Goal: Task Accomplishment & Management: Use online tool/utility

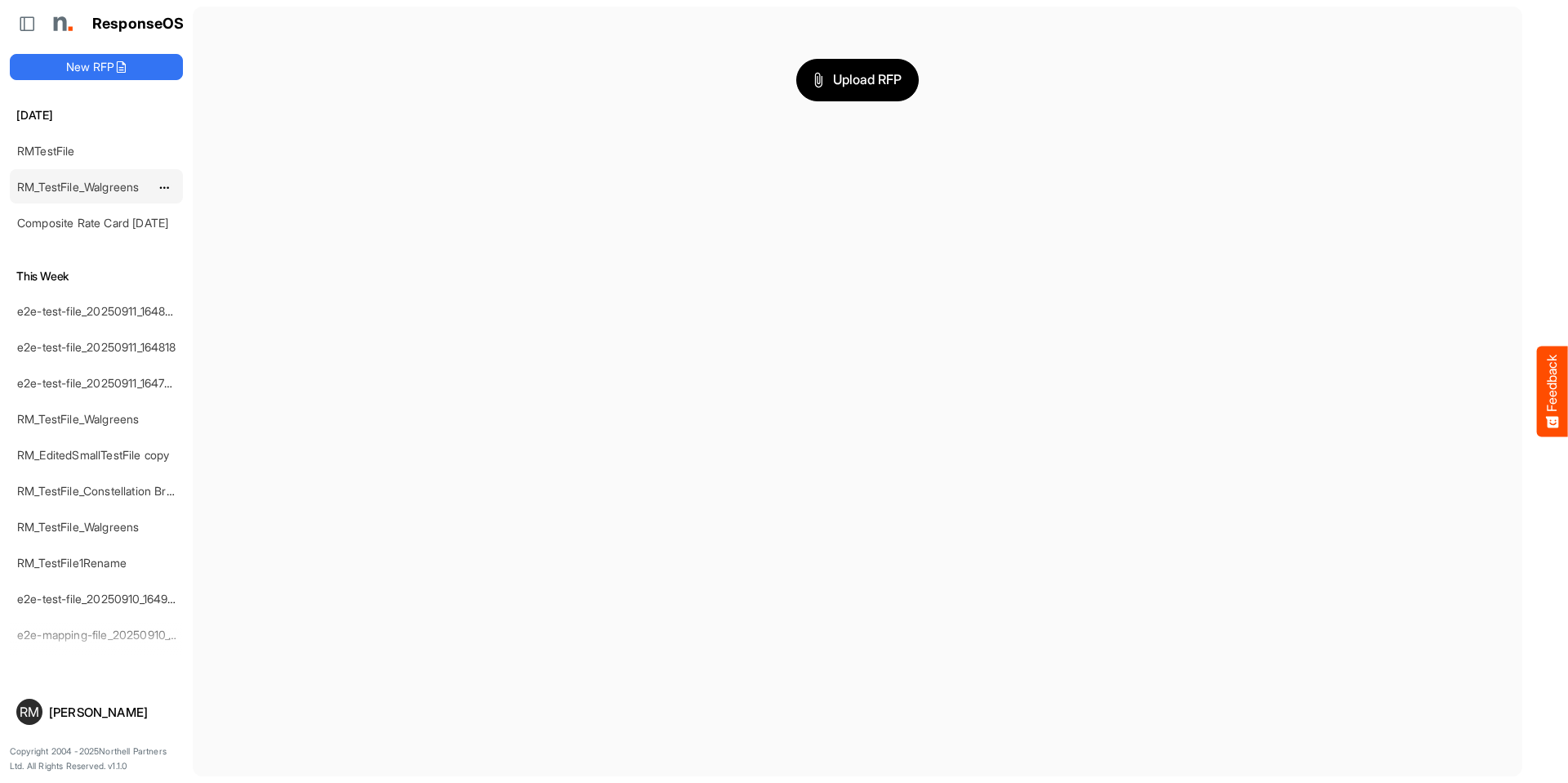
click at [123, 194] on div "RM_TestFile_Walgreens" at bounding box center [83, 186] width 145 height 33
click at [125, 189] on link "RM_TestFile_Walgreens" at bounding box center [78, 187] width 122 height 14
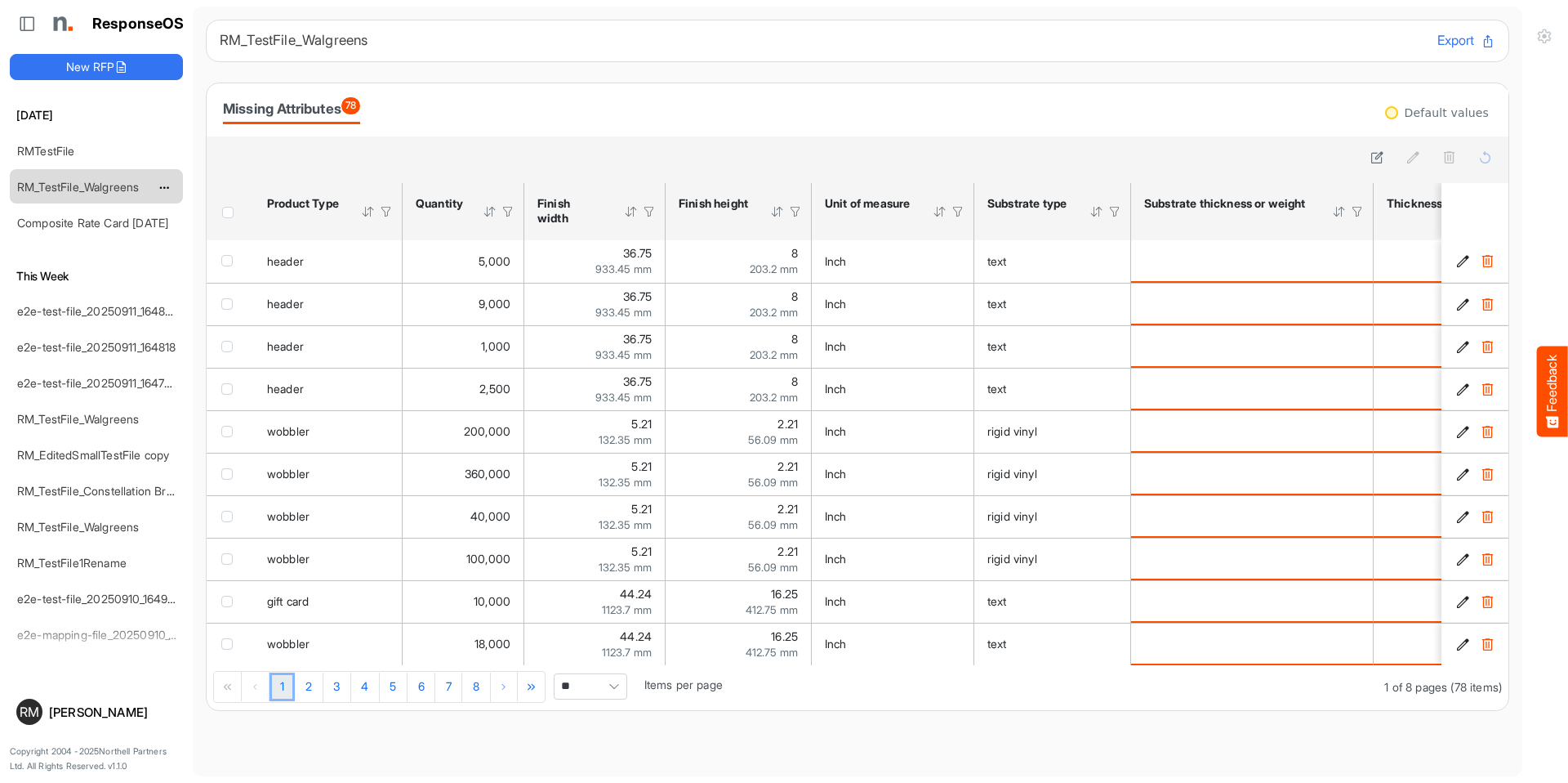
click at [122, 203] on div "RM_TestFile_Walgreens" at bounding box center [96, 186] width 173 height 34
click at [117, 217] on link "Composite Rate Card [DATE]" at bounding box center [92, 223] width 151 height 14
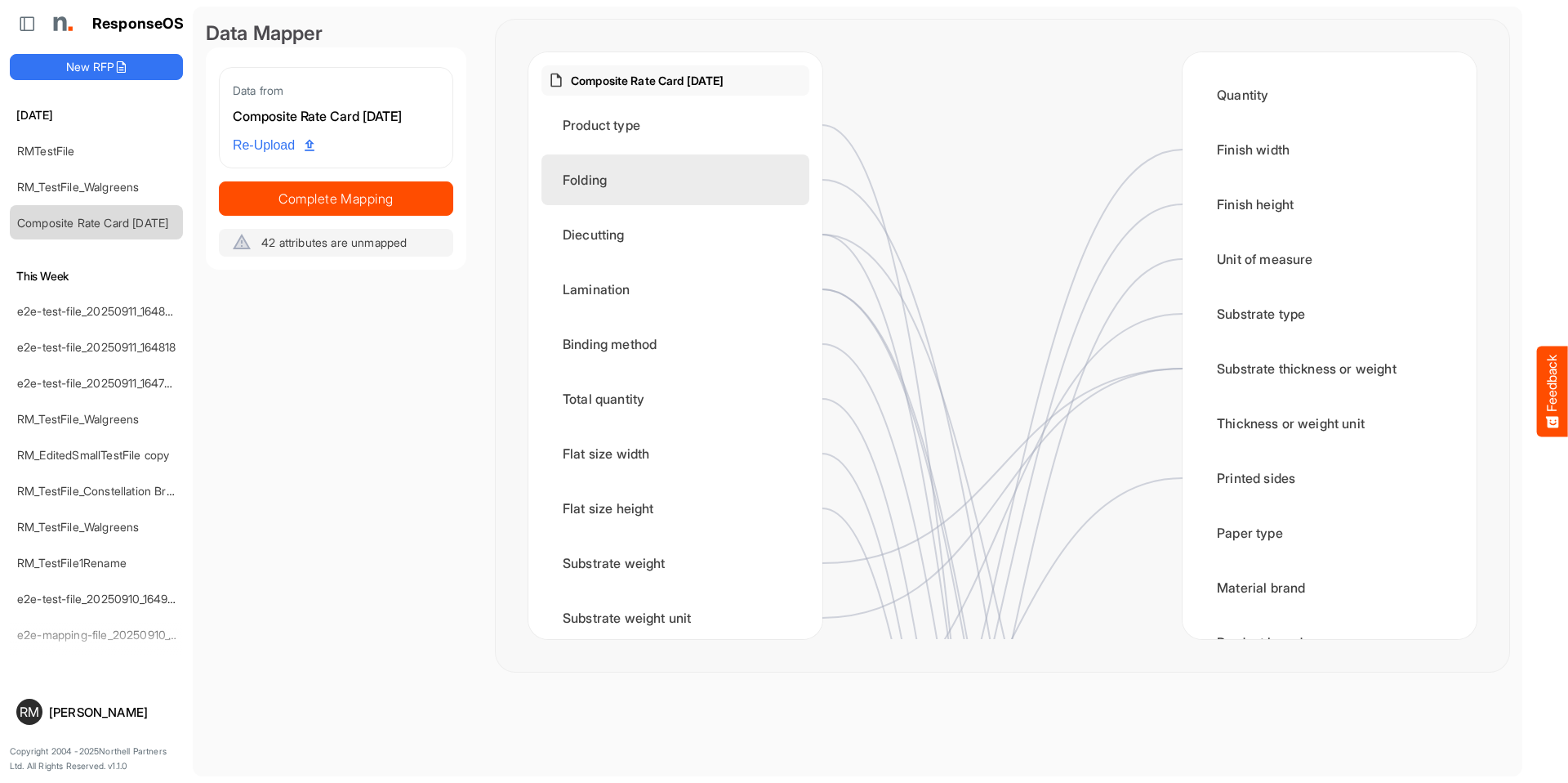
scroll to position [9, 0]
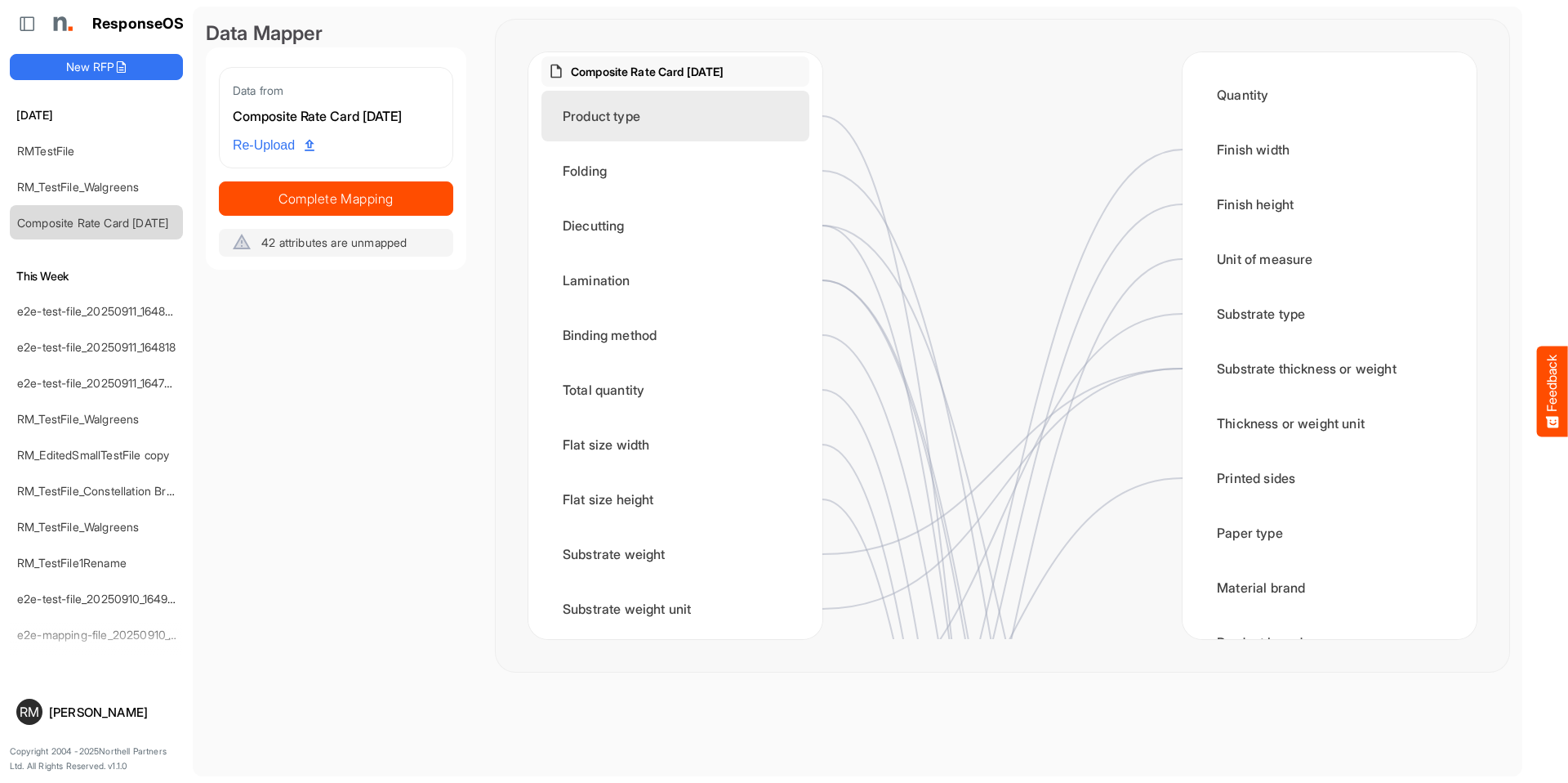
click at [778, 133] on div "Product type" at bounding box center [676, 116] width 268 height 51
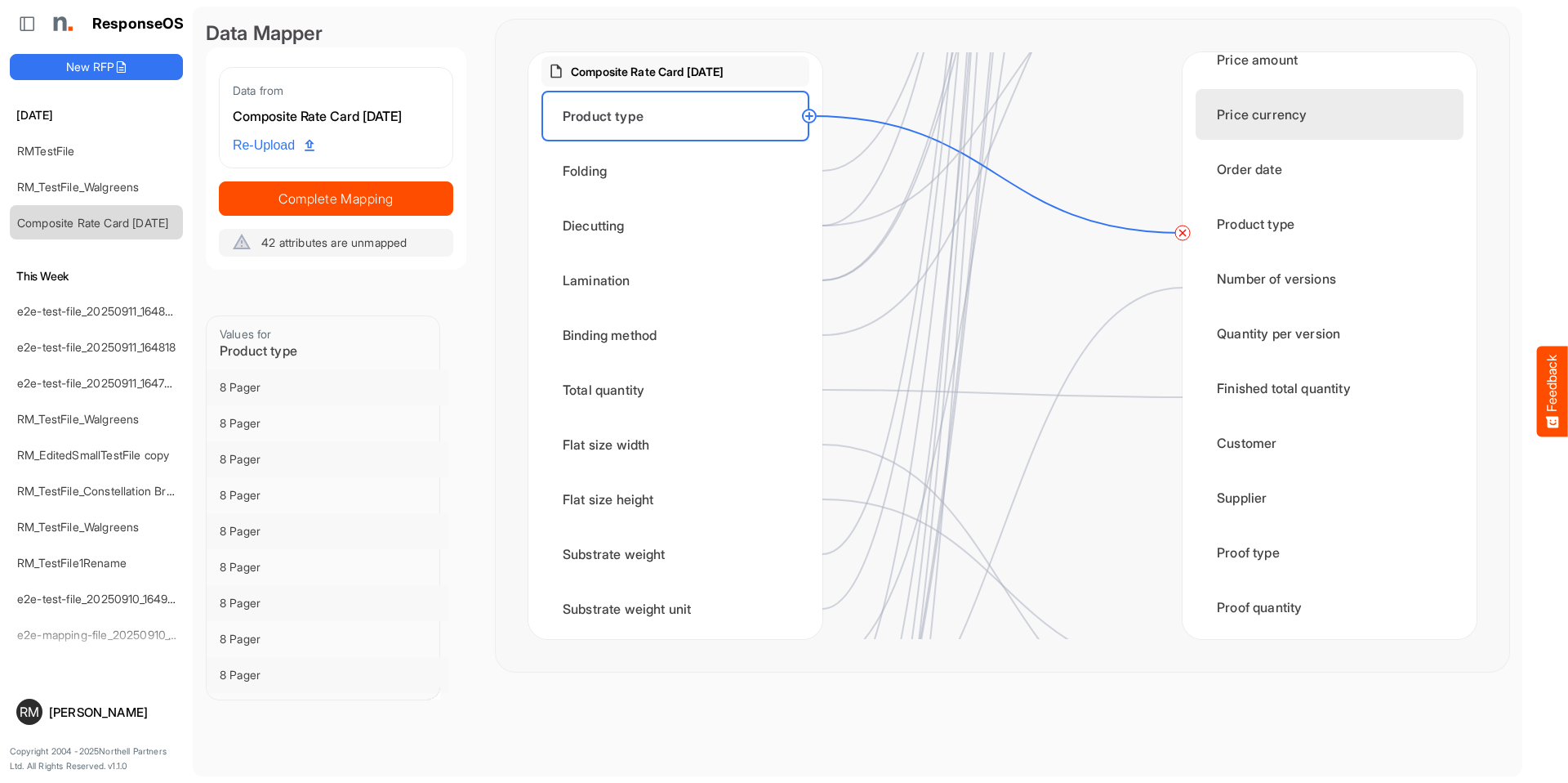
scroll to position [2064, 0]
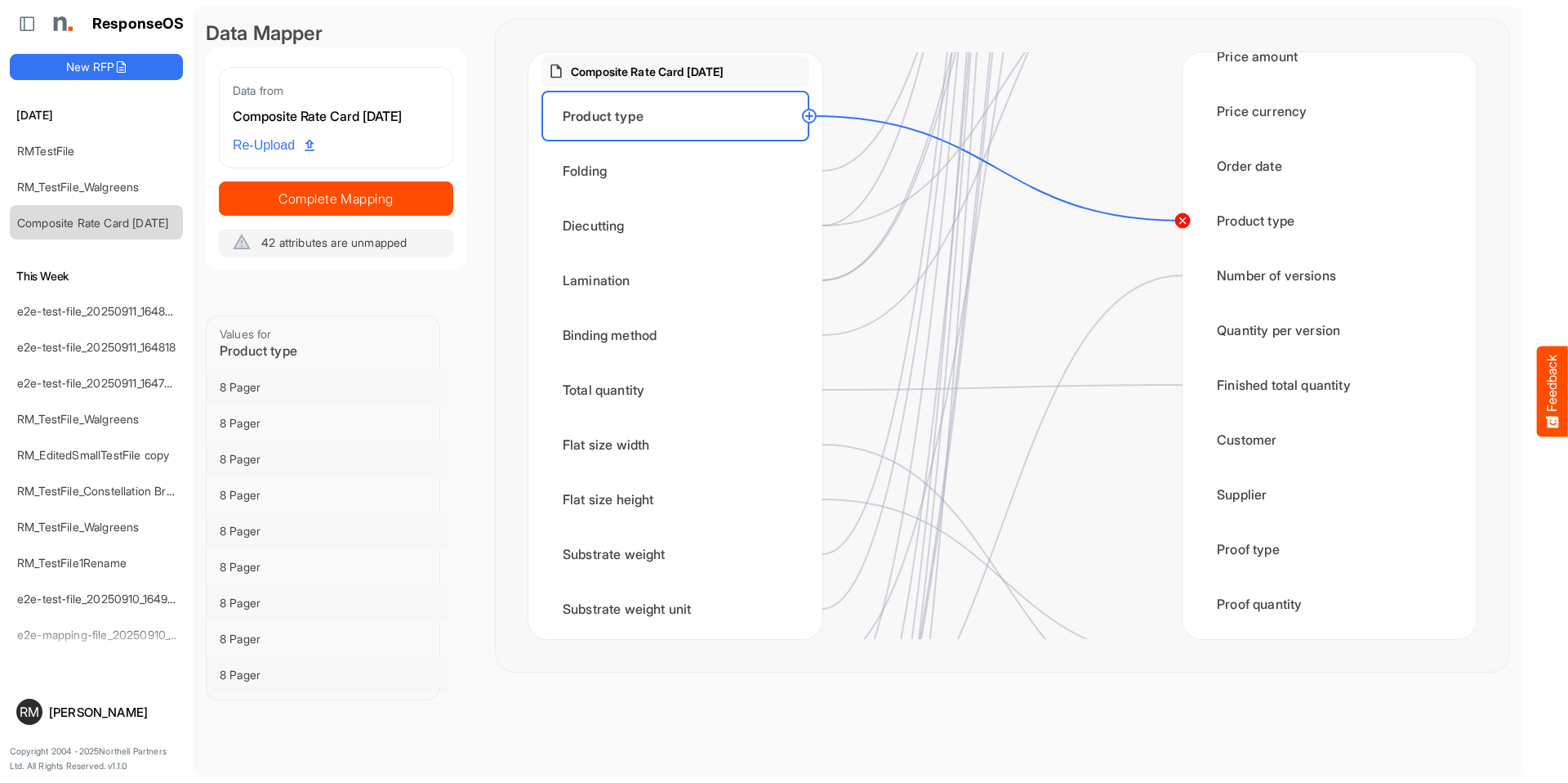
click at [1178, 220] on circle at bounding box center [1182, 221] width 20 height 20
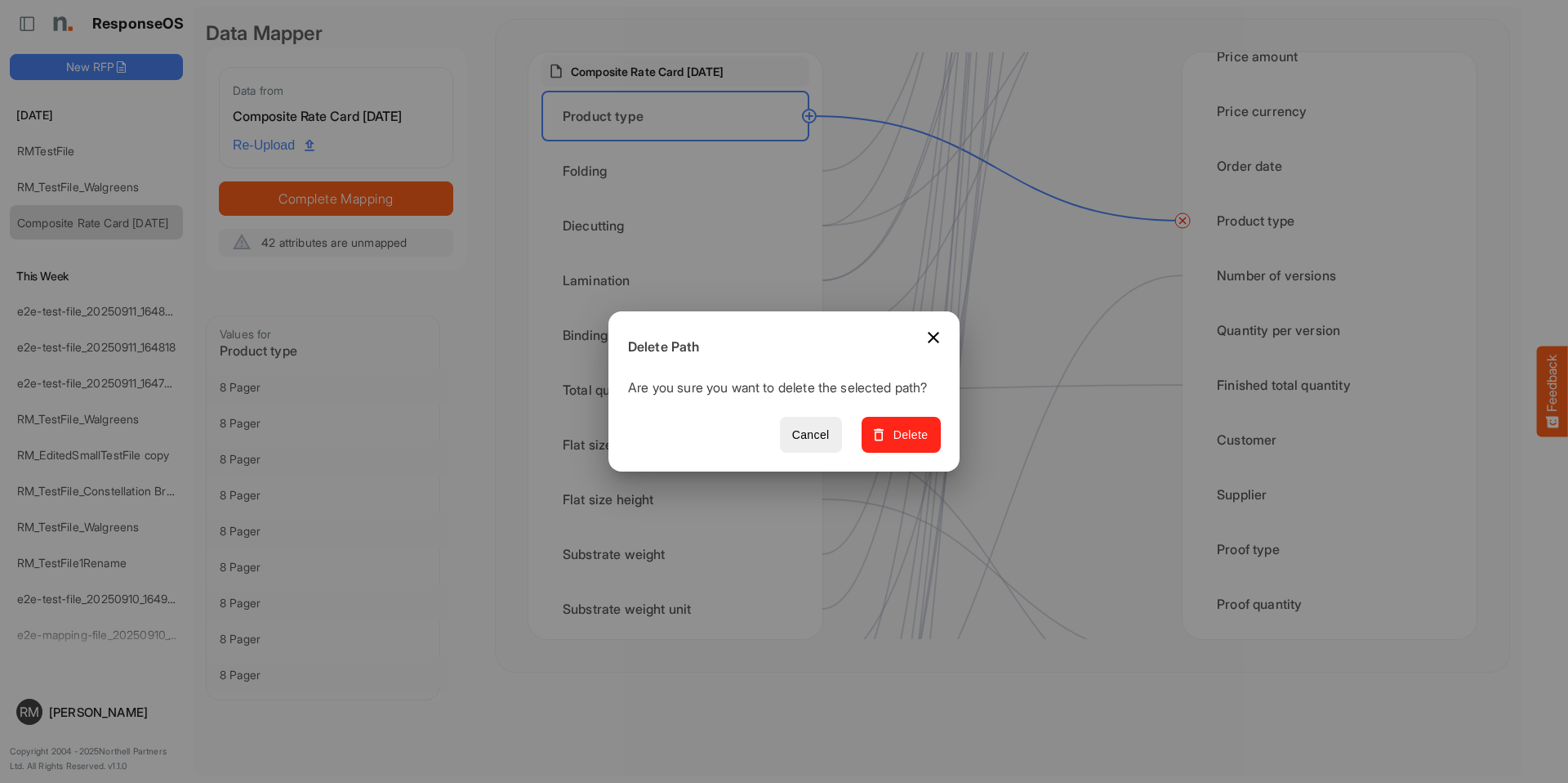
click at [928, 444] on span "Delete" at bounding box center [900, 435] width 55 height 20
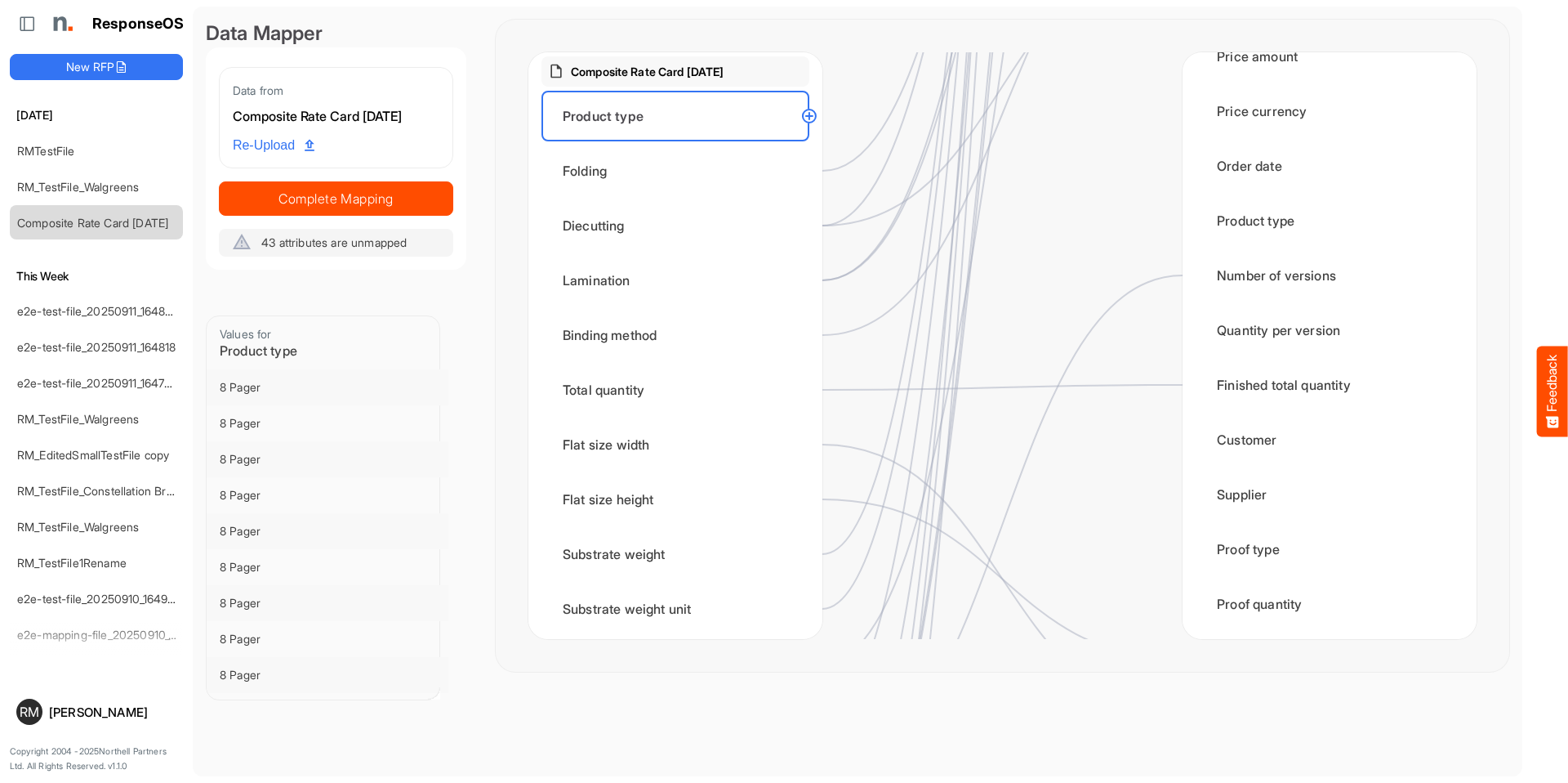
click at [815, 112] on circle at bounding box center [809, 116] width 20 height 20
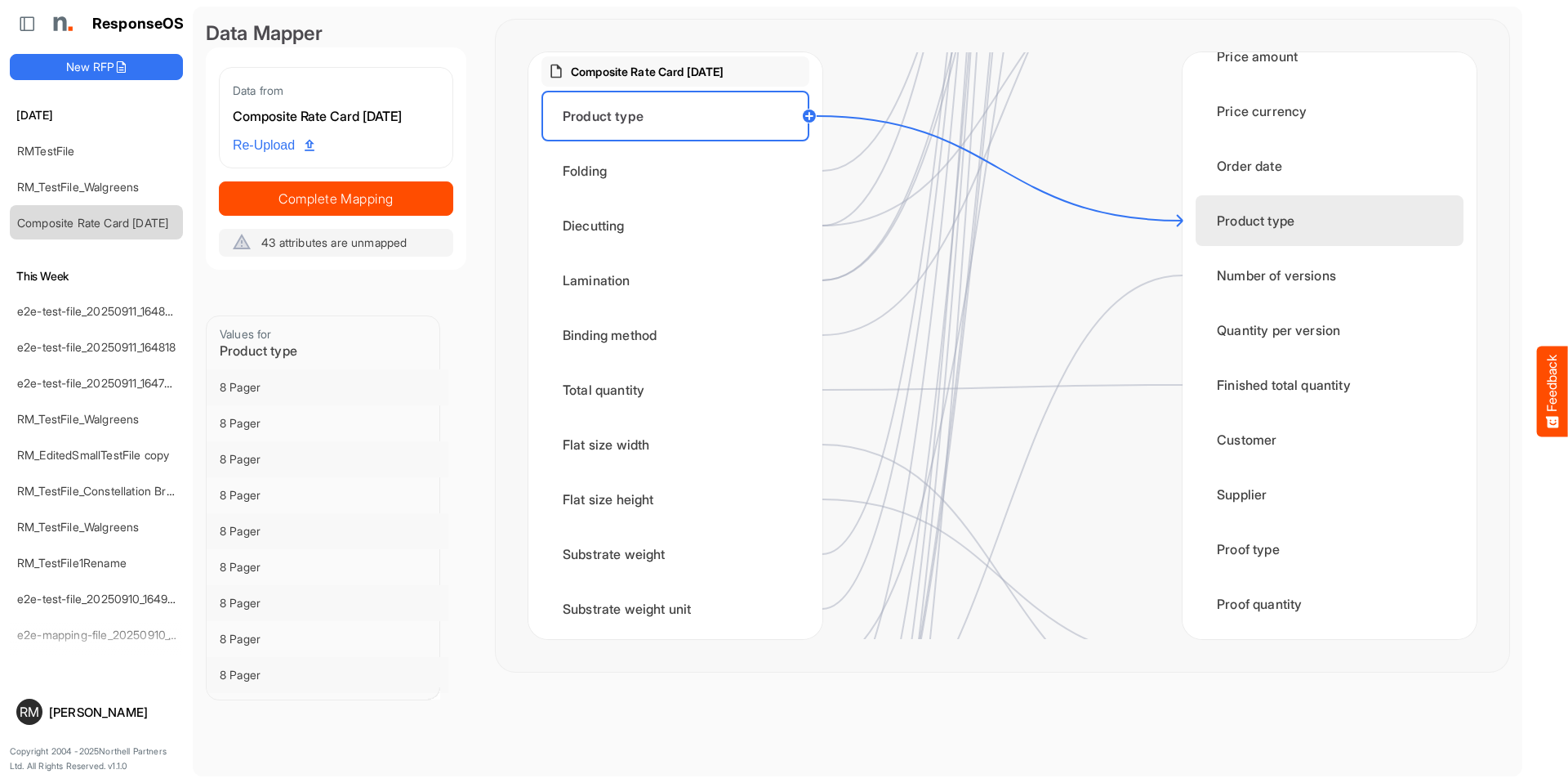
click at [1227, 215] on div "Product type" at bounding box center [1329, 220] width 268 height 51
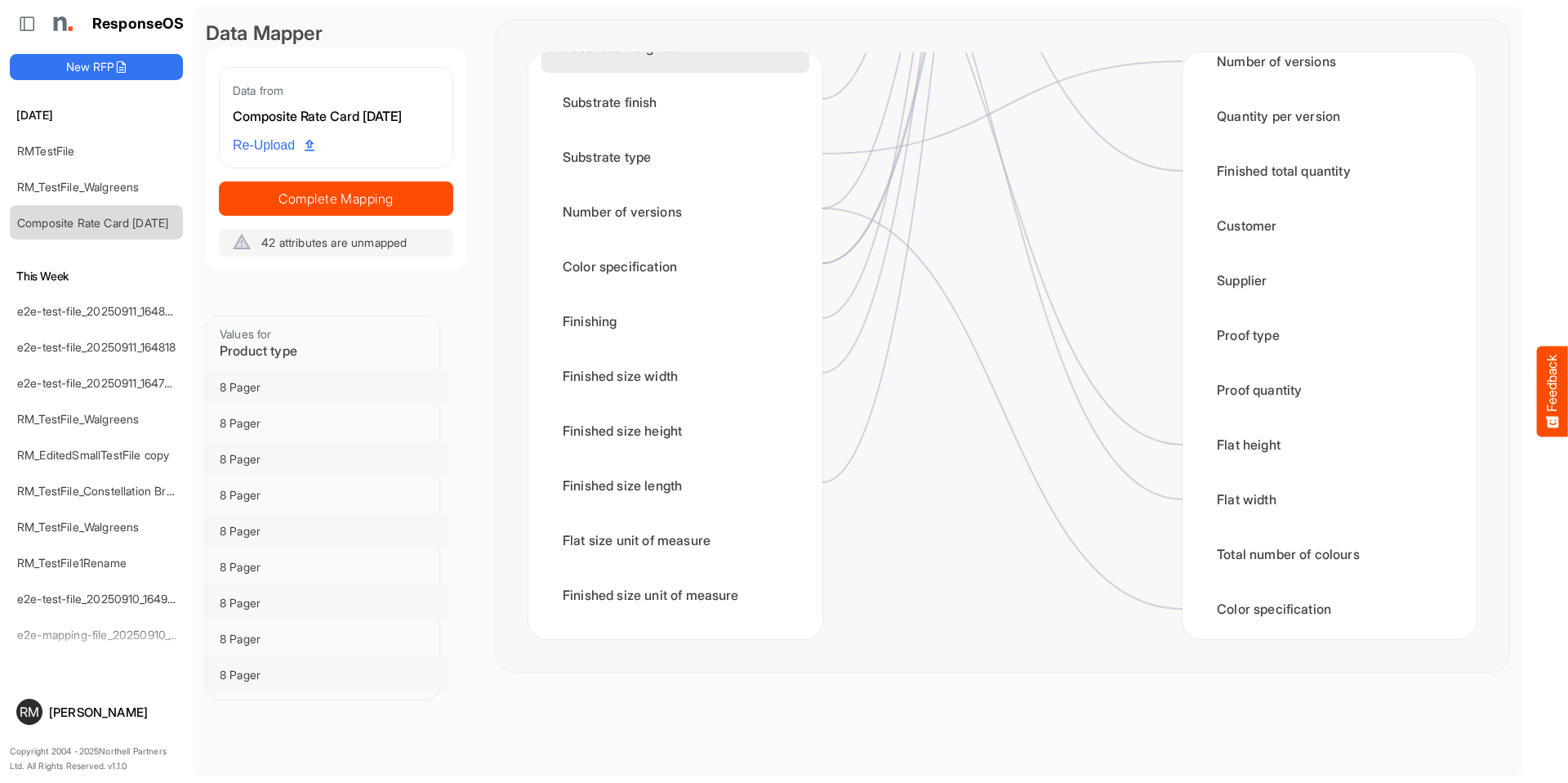
scroll to position [678, 0]
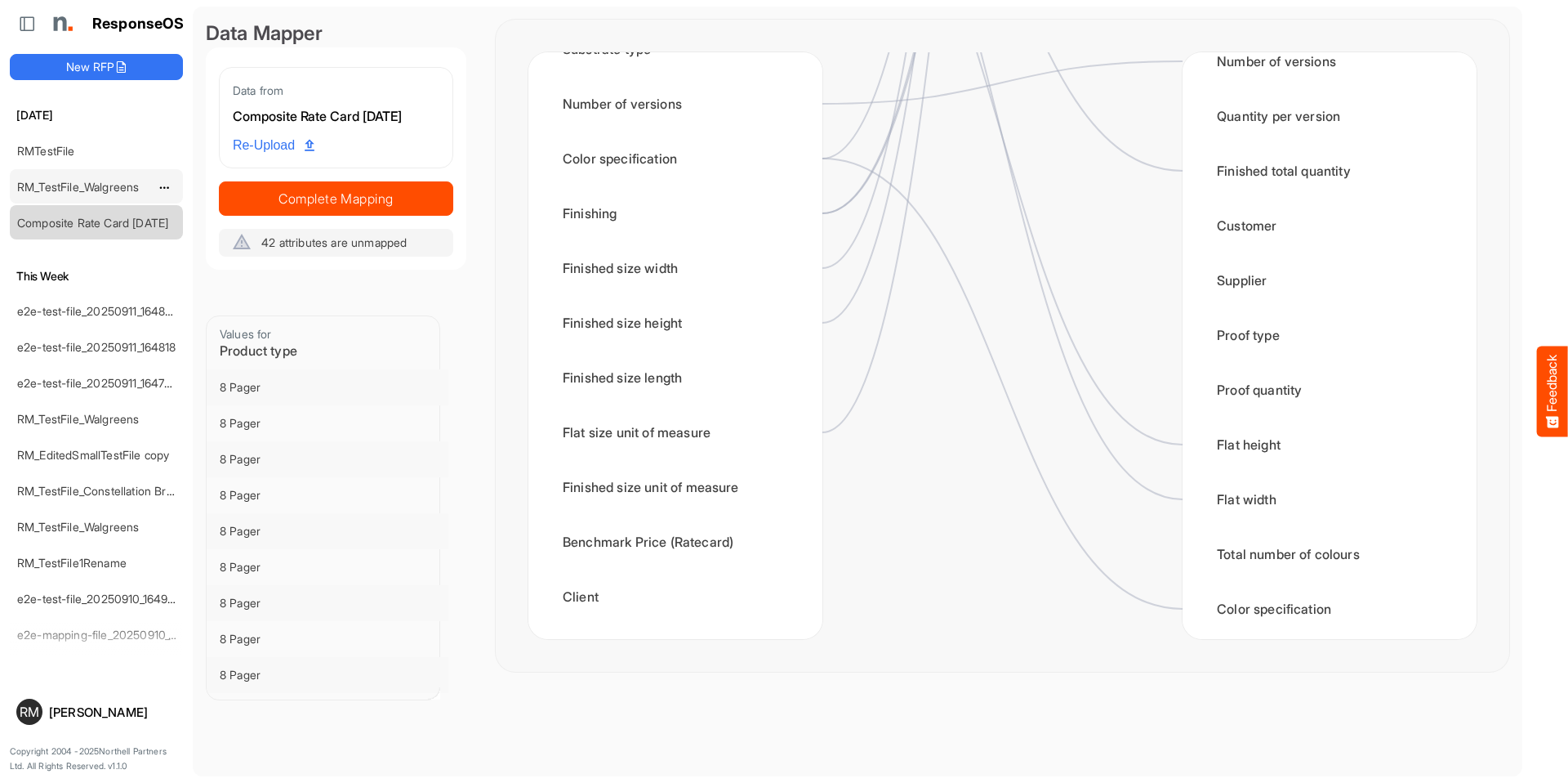
click at [95, 194] on div "RM_TestFile_Walgreens" at bounding box center [83, 186] width 145 height 33
click at [101, 190] on link "RM_TestFile_Walgreens" at bounding box center [78, 187] width 122 height 14
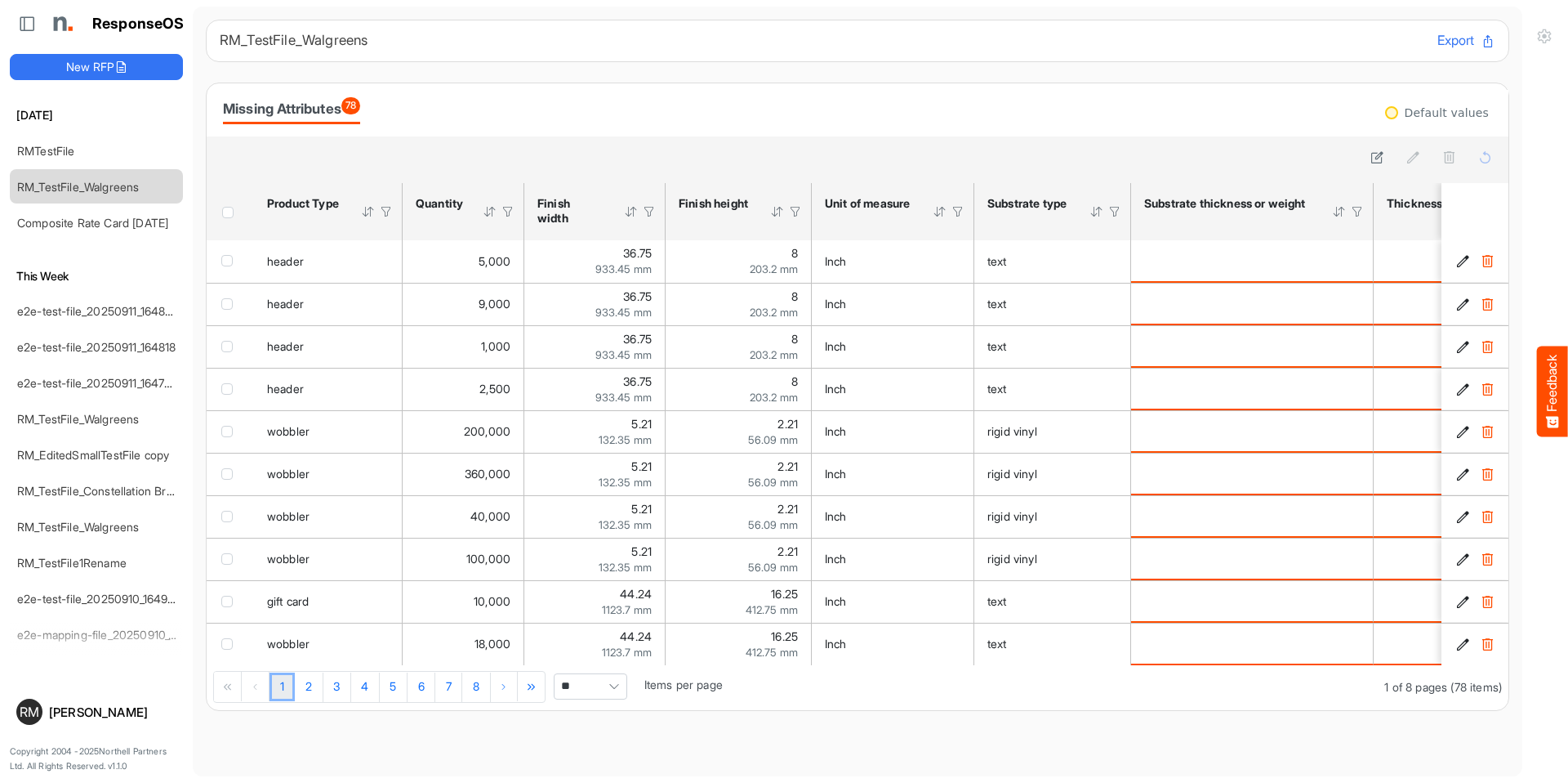
click at [222, 212] on span "Header checkbox" at bounding box center [227, 212] width 11 height 11
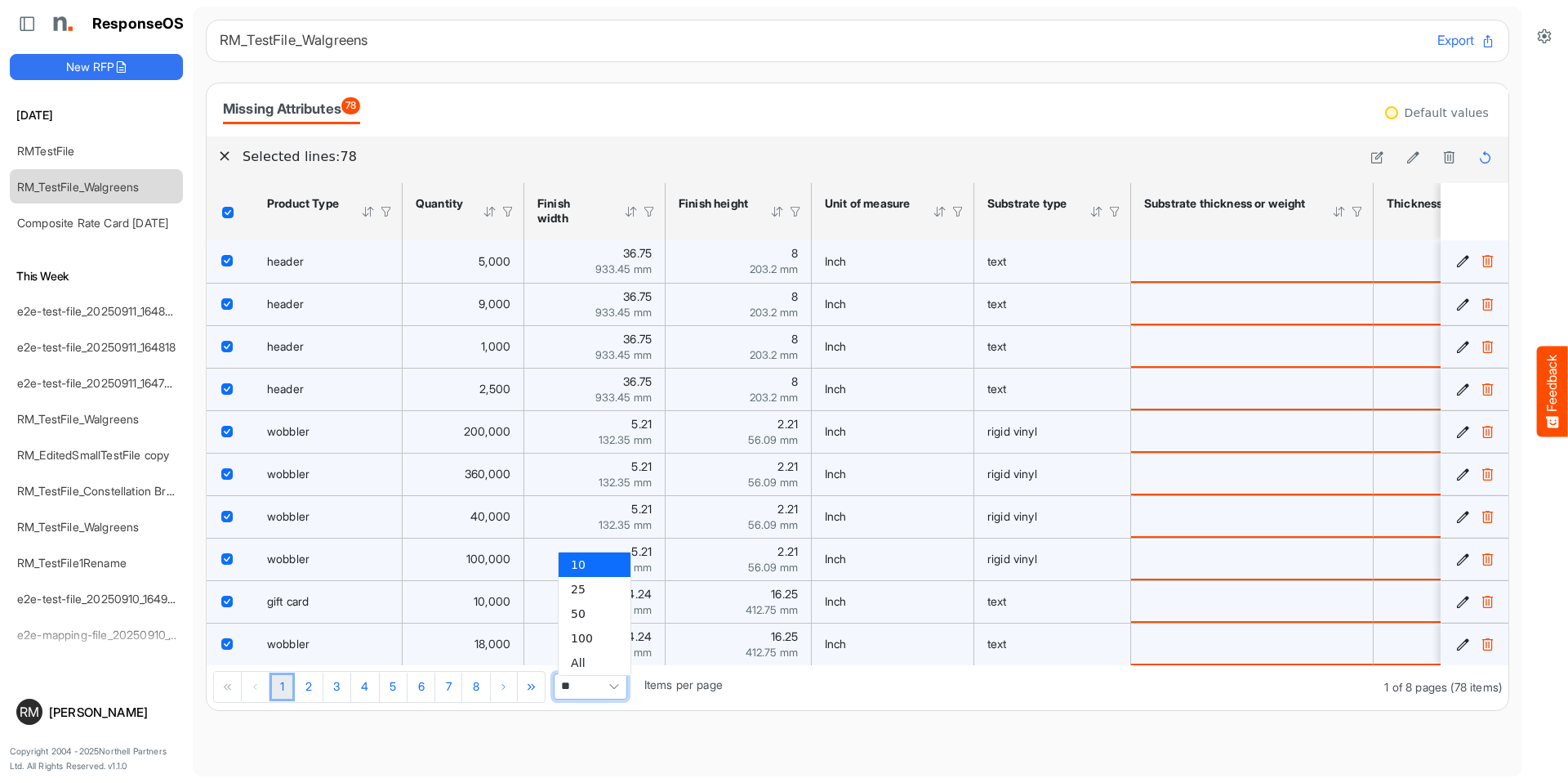
click at [607, 692] on span "Pagerdropdown" at bounding box center [614, 686] width 25 height 25
click at [601, 644] on li "100" at bounding box center [595, 638] width 72 height 25
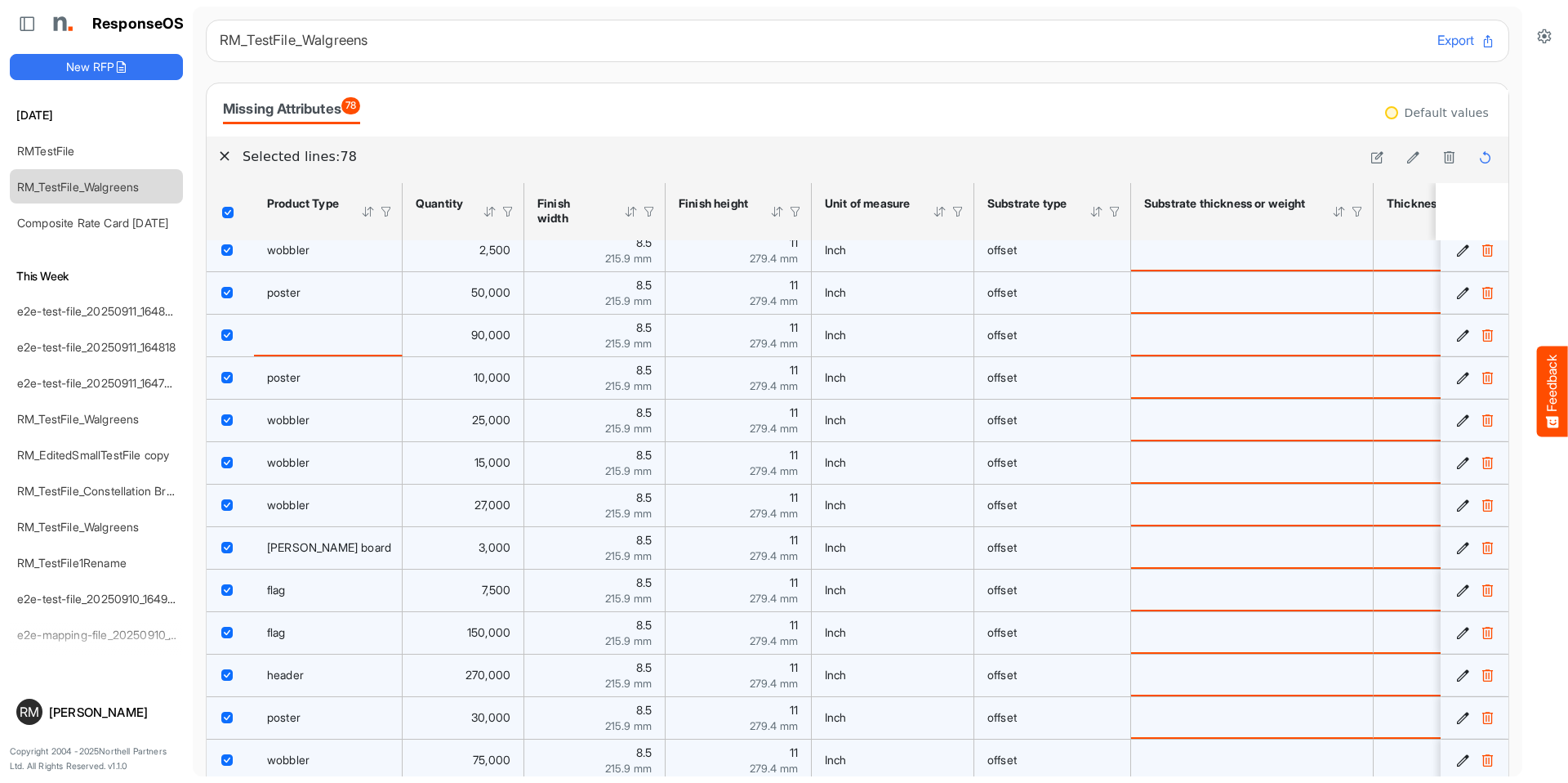
scroll to position [149, 0]
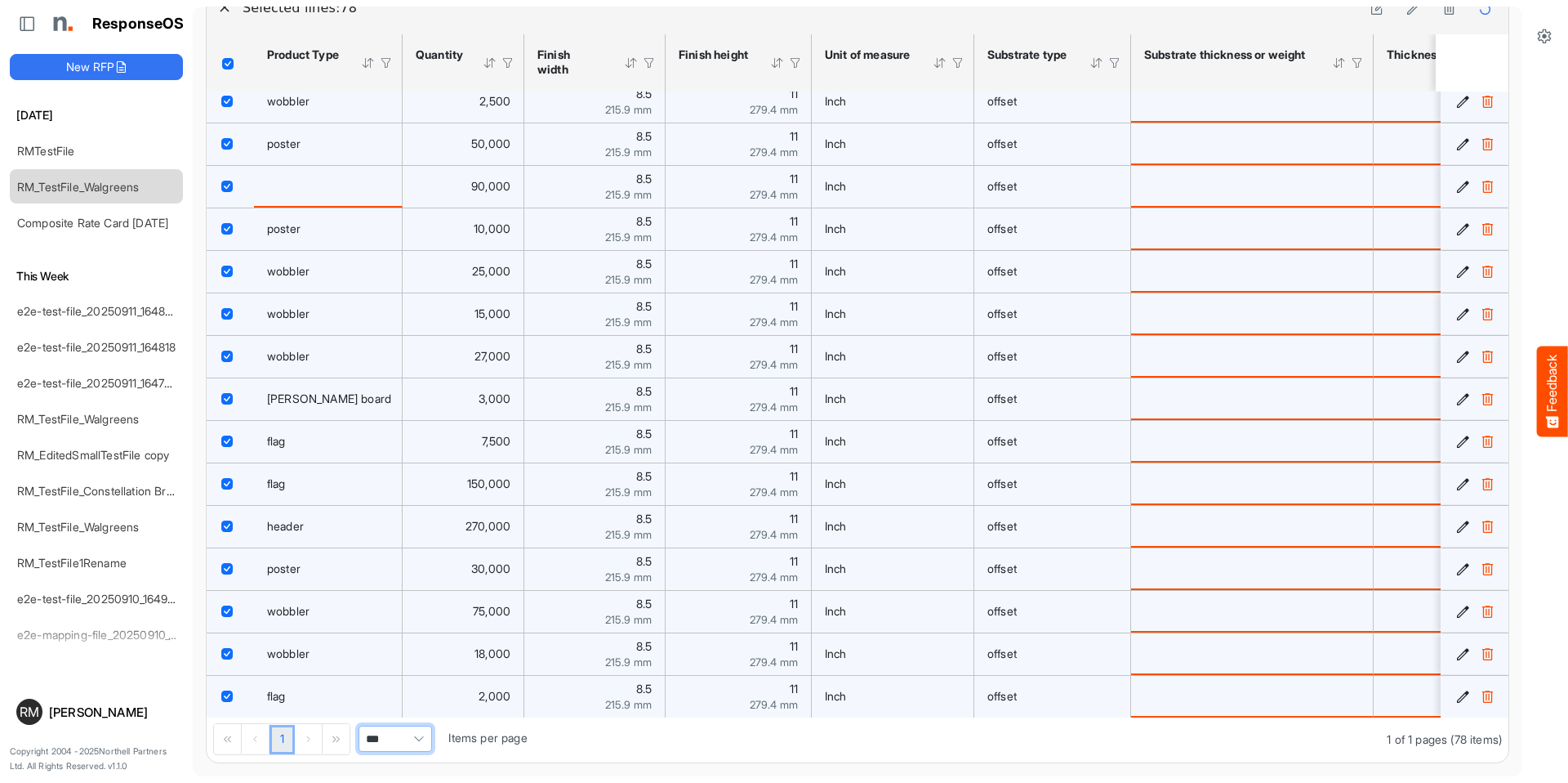
click at [383, 743] on span "***" at bounding box center [396, 739] width 74 height 26
click at [391, 704] on li "All" at bounding box center [396, 710] width 72 height 25
click at [378, 712] on li "All" at bounding box center [396, 710] width 72 height 25
click at [377, 744] on span "***" at bounding box center [396, 739] width 74 height 26
click at [393, 636] on li "25" at bounding box center [396, 636] width 72 height 25
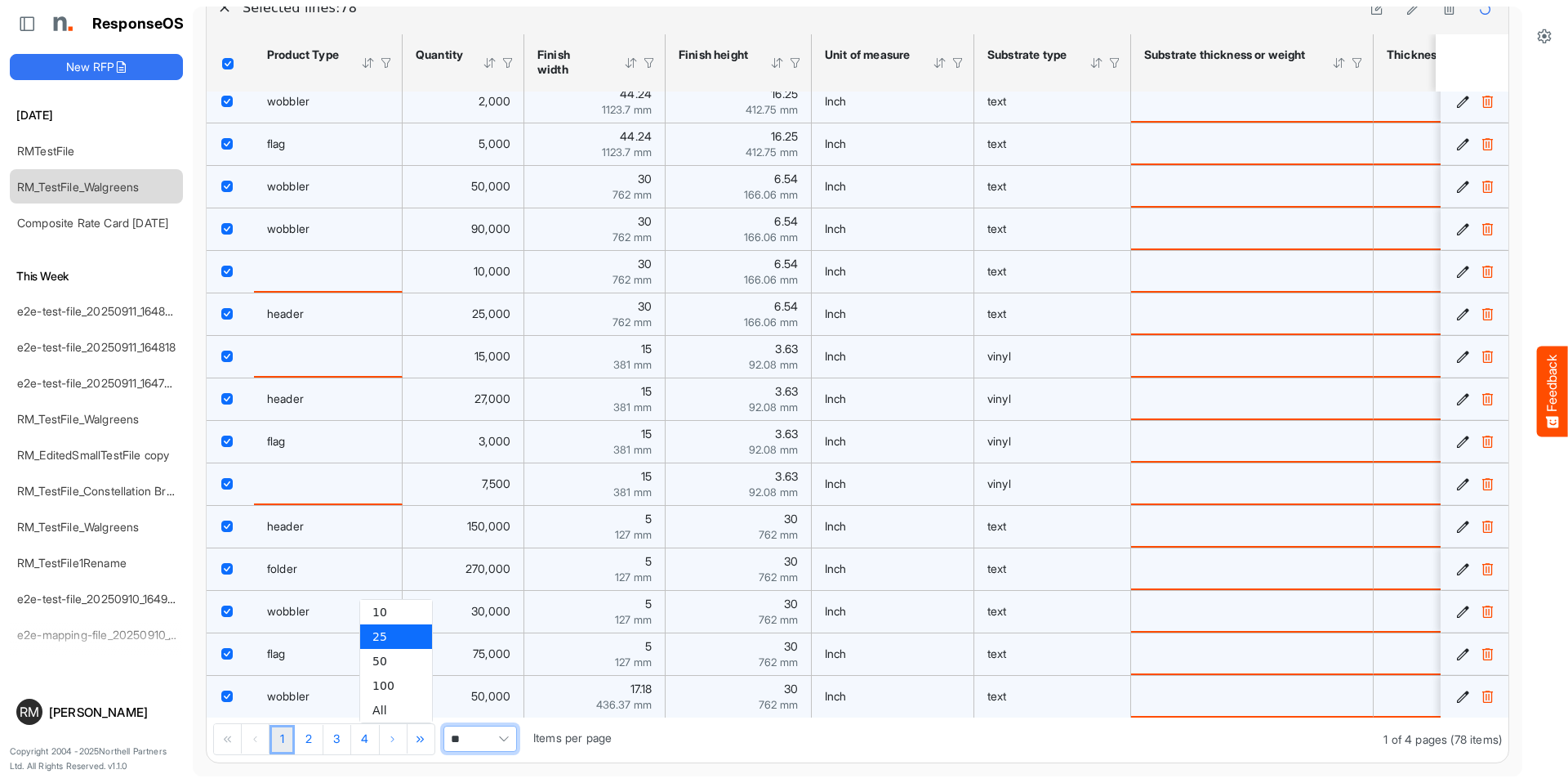
scroll to position [441, 0]
click at [313, 730] on link "2" at bounding box center [309, 739] width 28 height 29
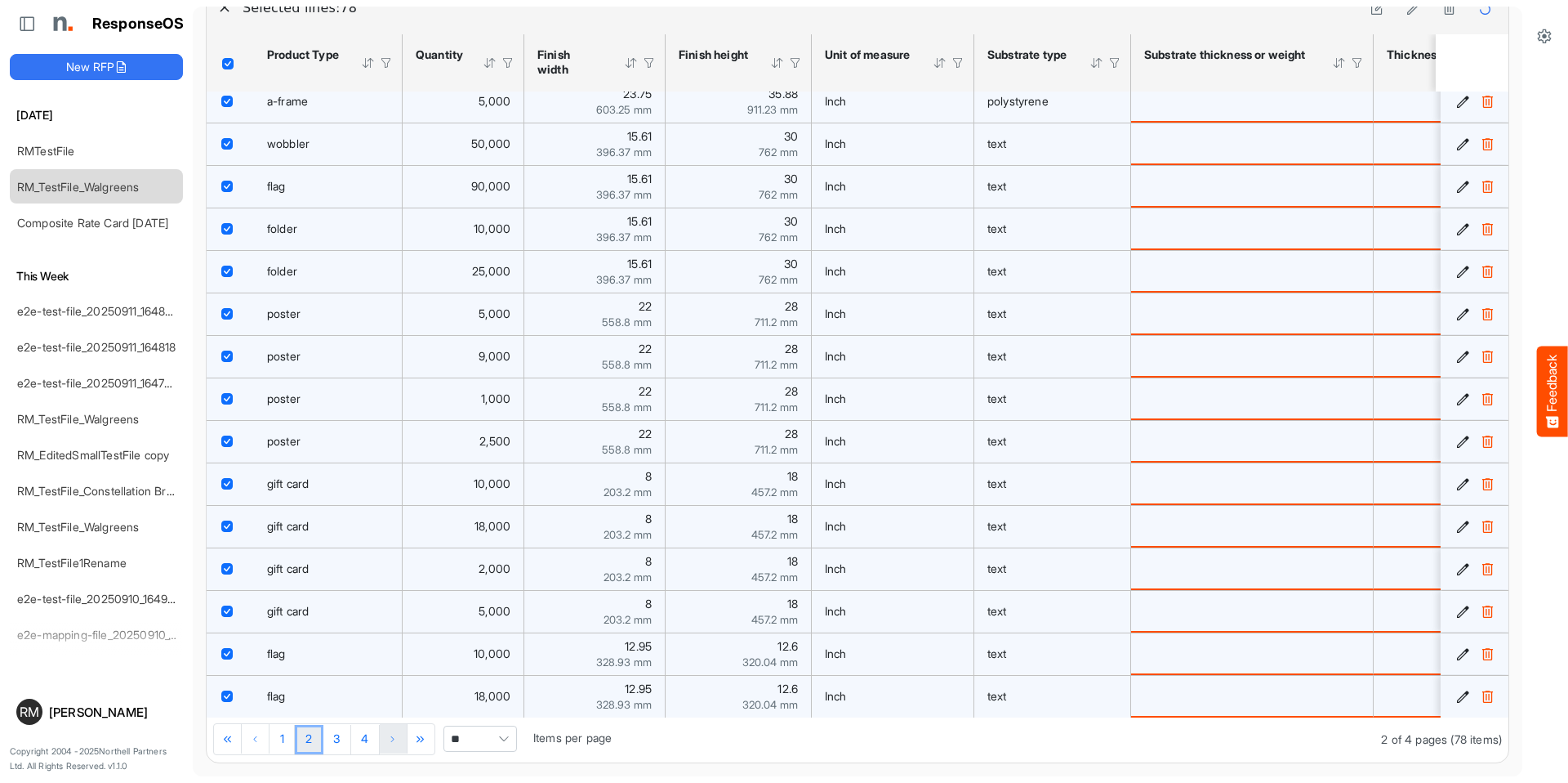
click at [384, 739] on div "Pager Container" at bounding box center [394, 738] width 28 height 29
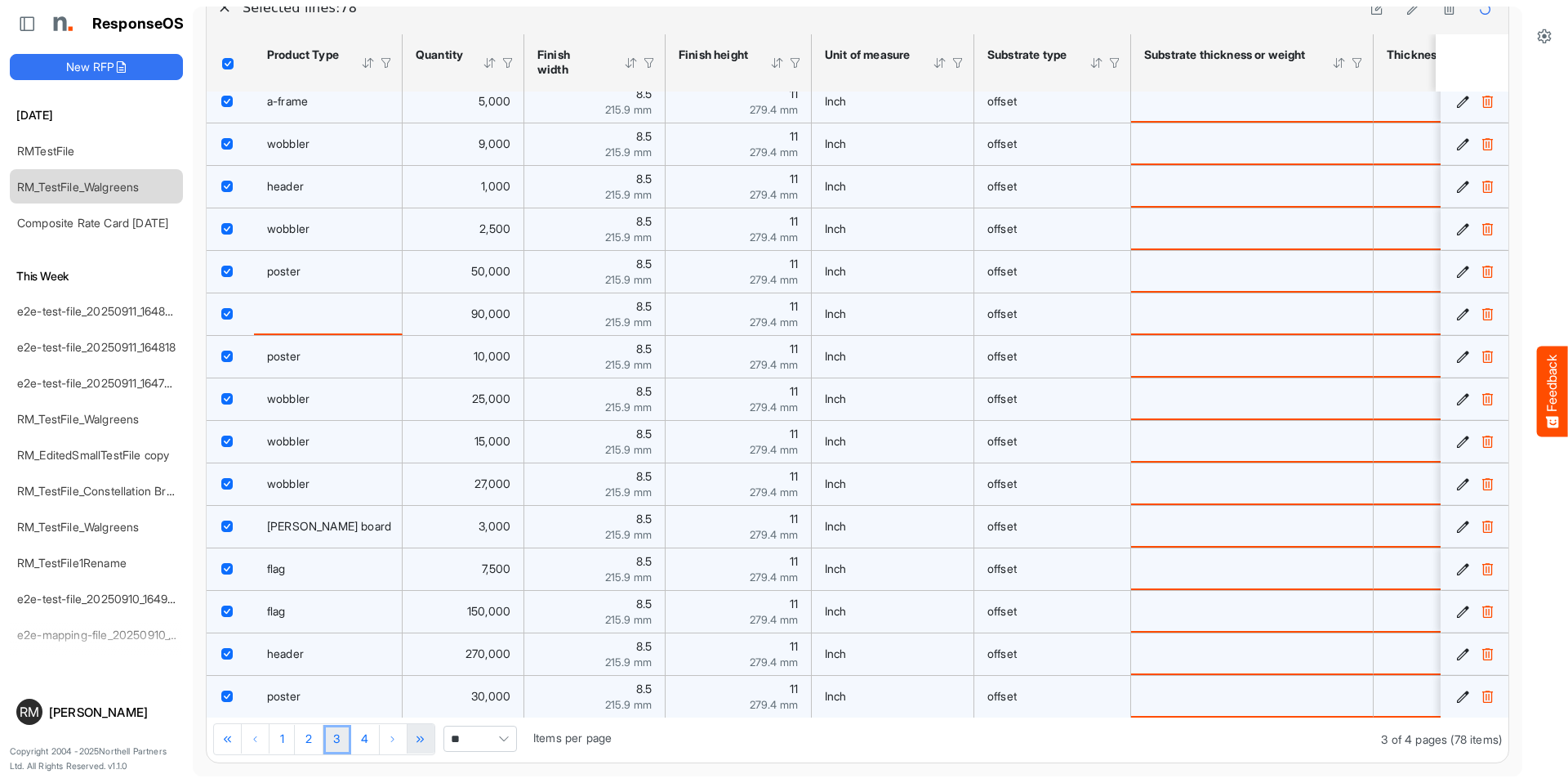
click at [413, 735] on div "Pager Container" at bounding box center [421, 738] width 27 height 29
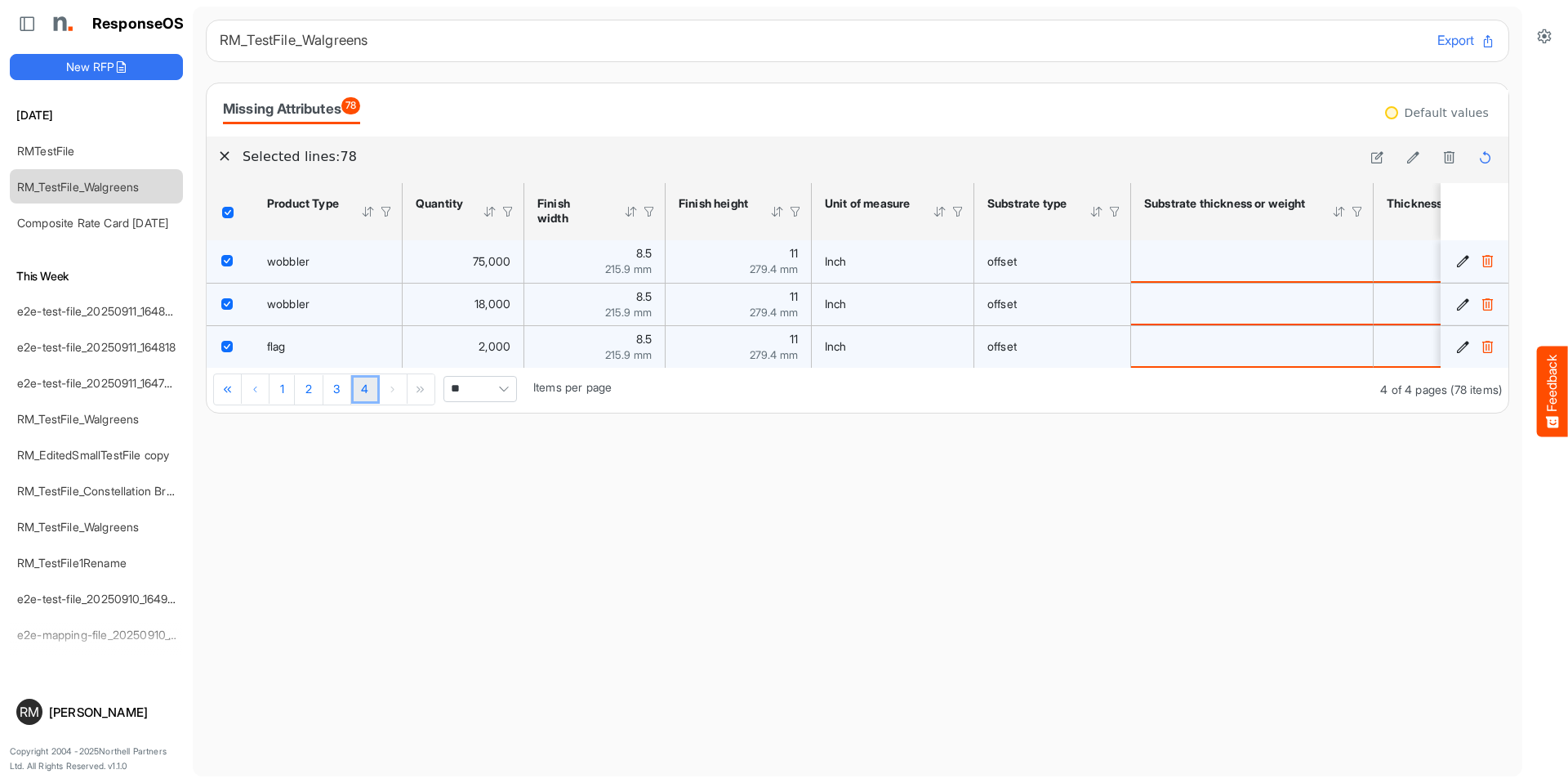
scroll to position [0, 0]
click at [221, 391] on div "Pager Container" at bounding box center [228, 388] width 28 height 29
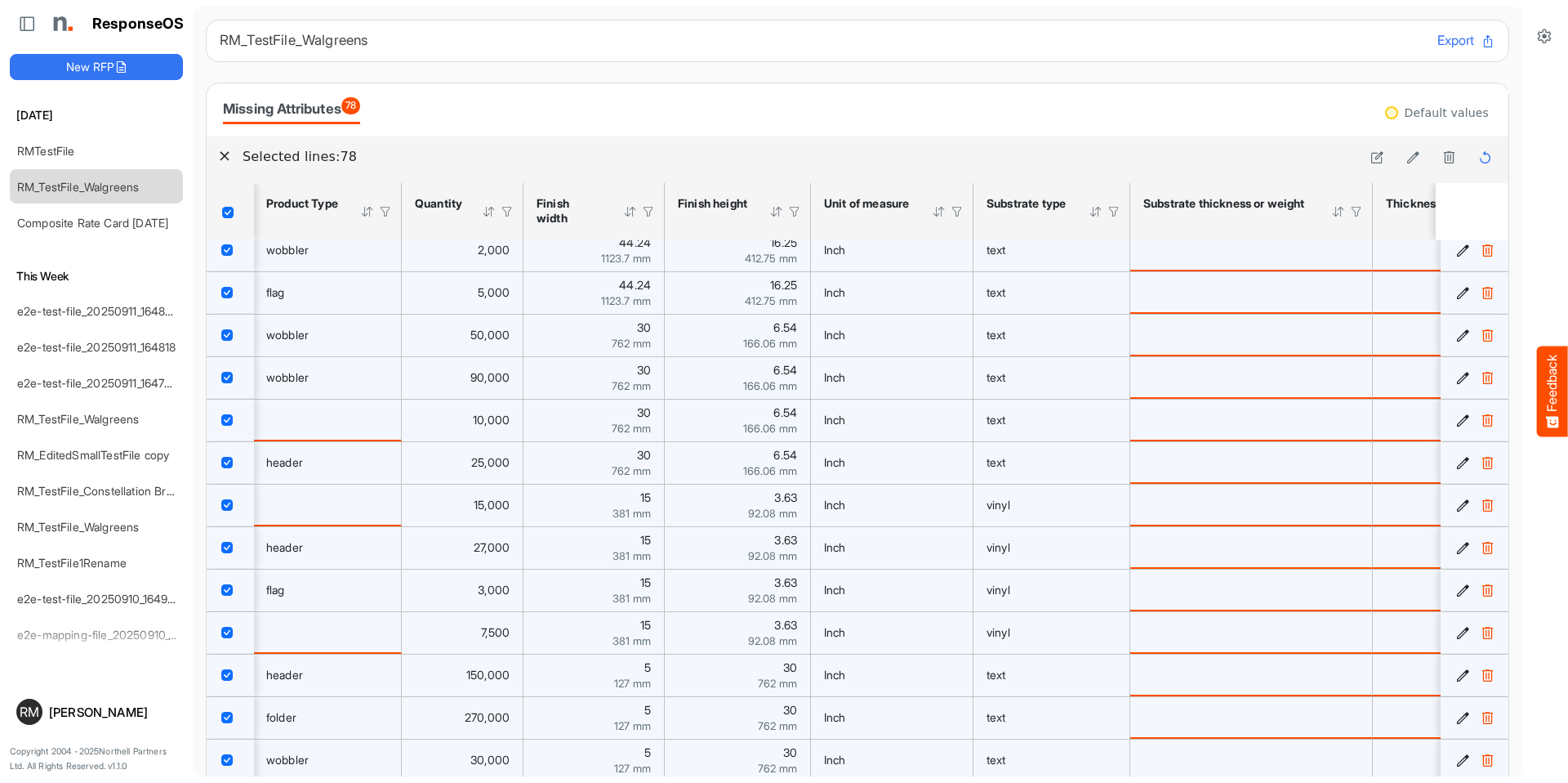
scroll to position [149, 0]
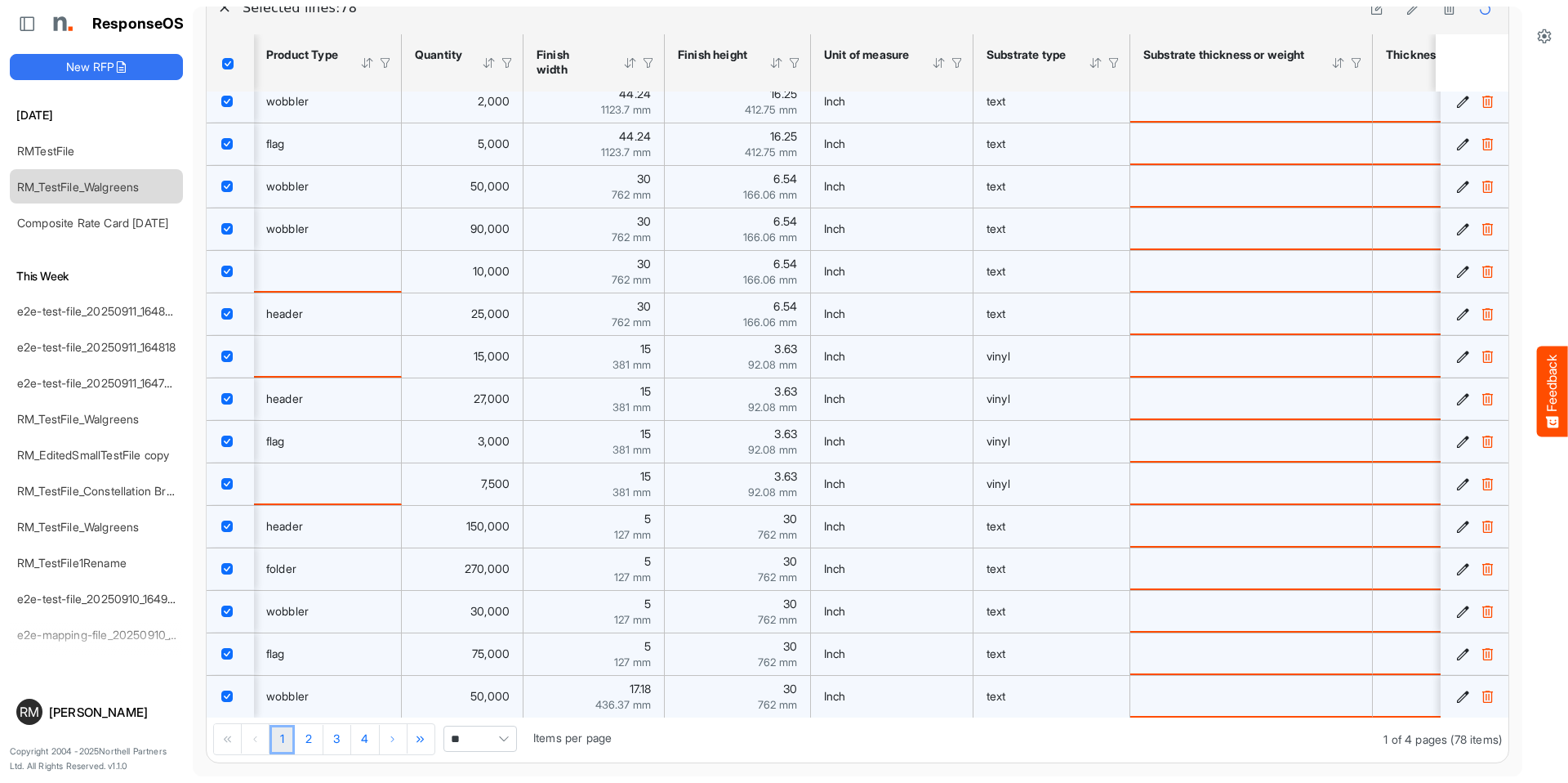
click at [481, 735] on span "**" at bounding box center [481, 739] width 74 height 26
click at [480, 699] on li "All" at bounding box center [482, 710] width 72 height 25
type input "***"
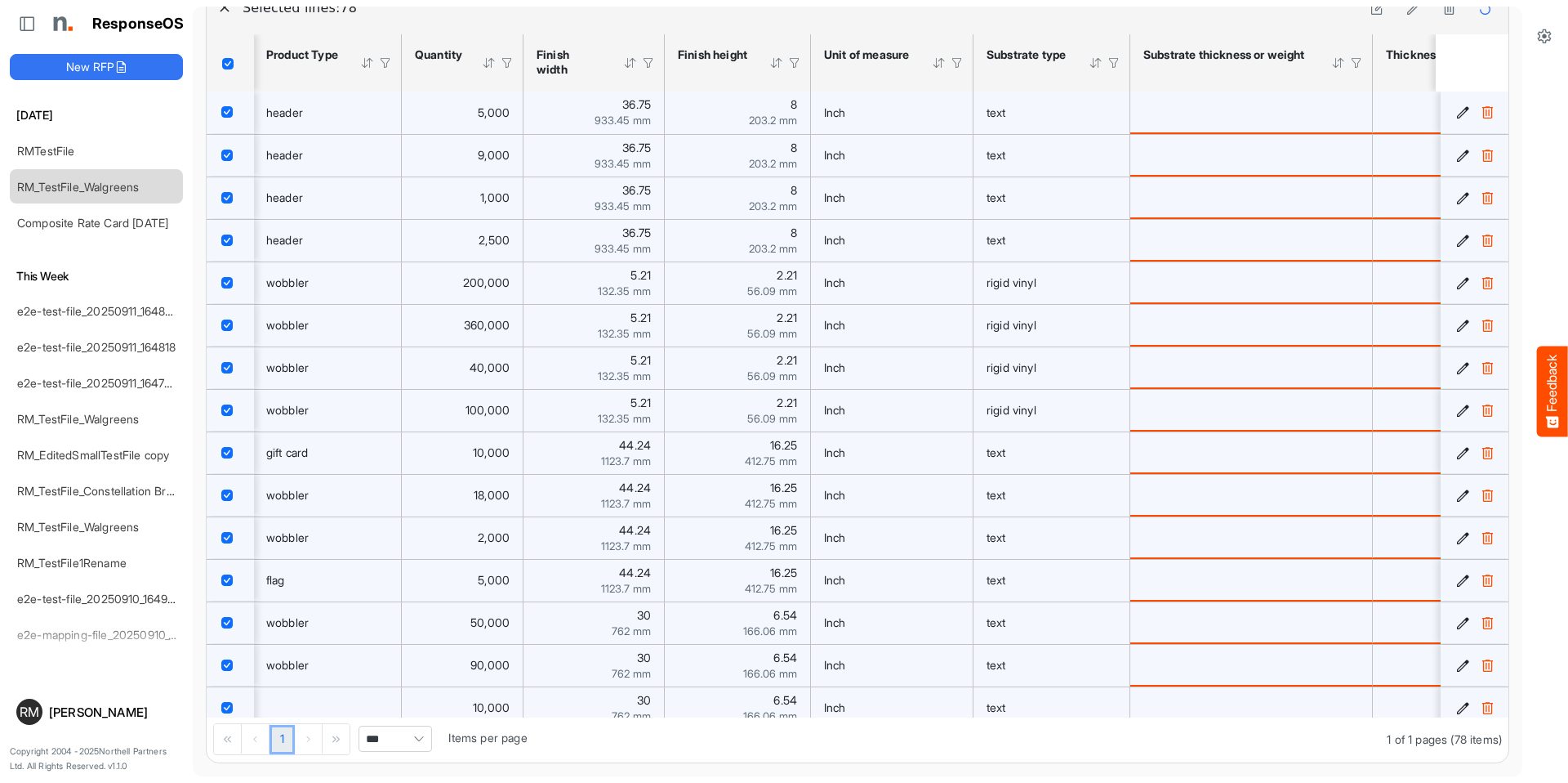
scroll to position [0, 0]
click at [367, 61] on div at bounding box center [368, 63] width 15 height 15
click at [369, 62] on div at bounding box center [368, 63] width 15 height 15
drag, startPoint x: 371, startPoint y: 61, endPoint x: 782, endPoint y: 149, distance: 420.3
click at [369, 62] on div at bounding box center [368, 63] width 15 height 15
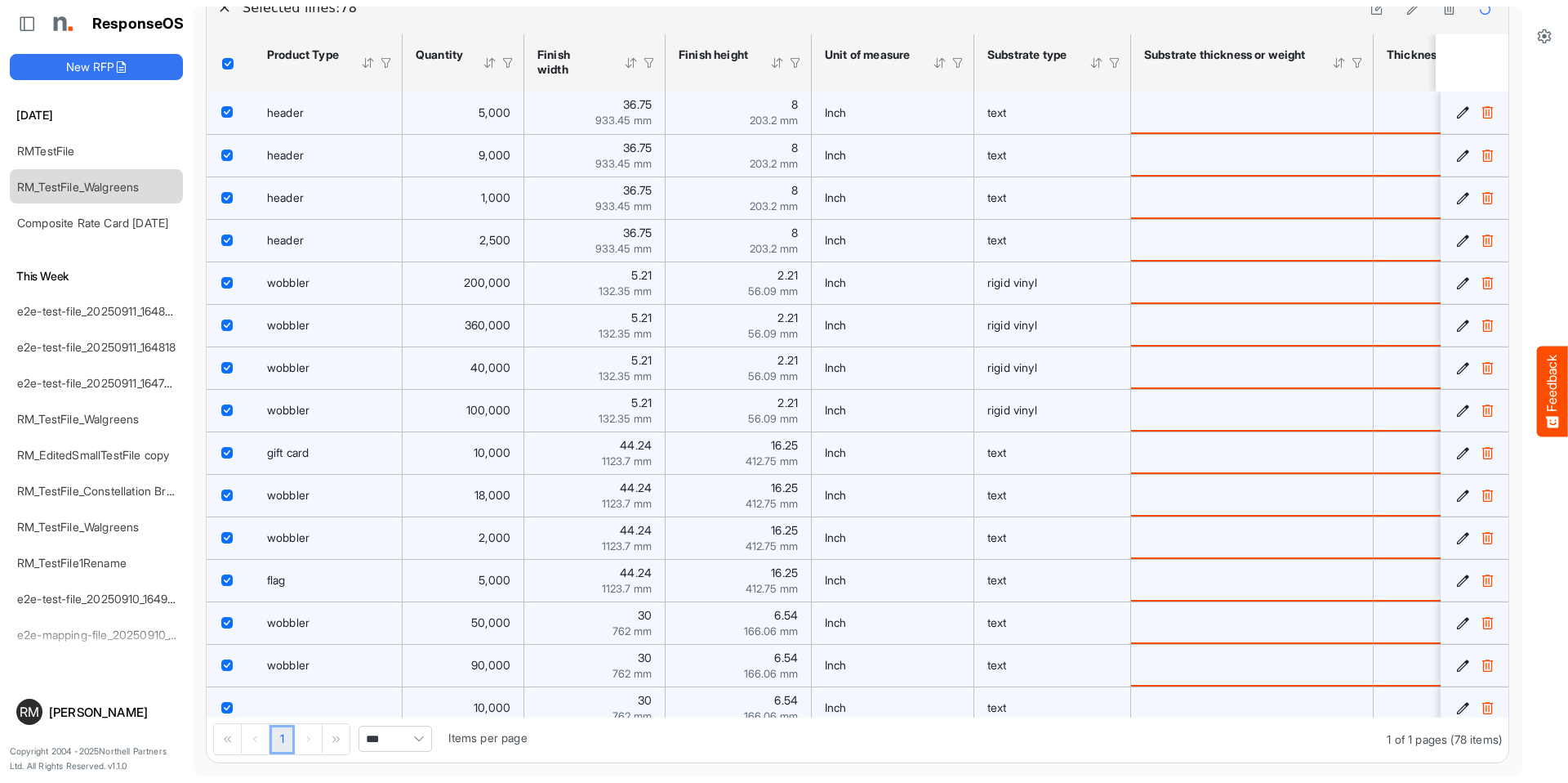
click at [364, 65] on div at bounding box center [368, 63] width 15 height 15
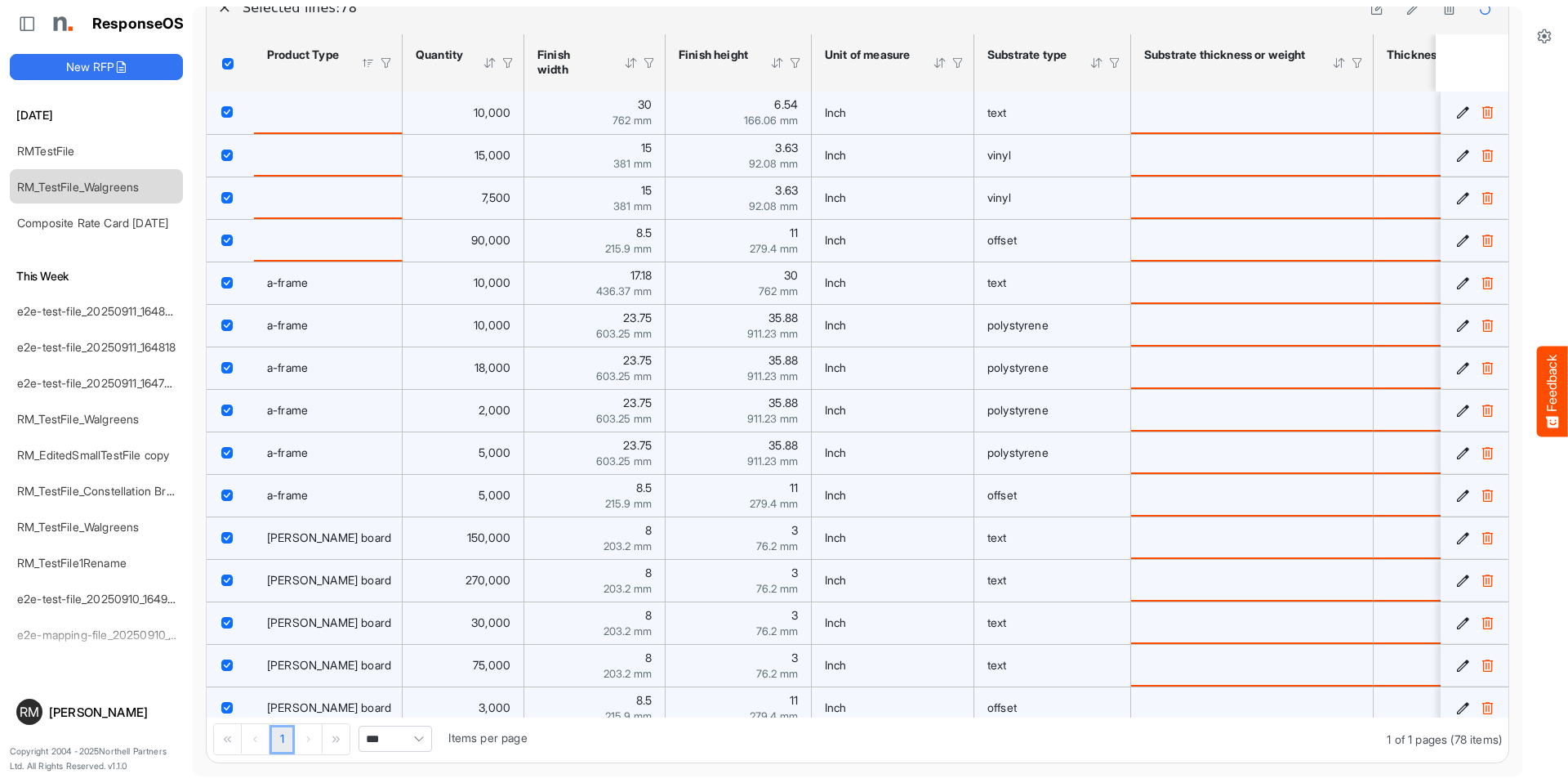
click at [490, 62] on div at bounding box center [490, 63] width 15 height 15
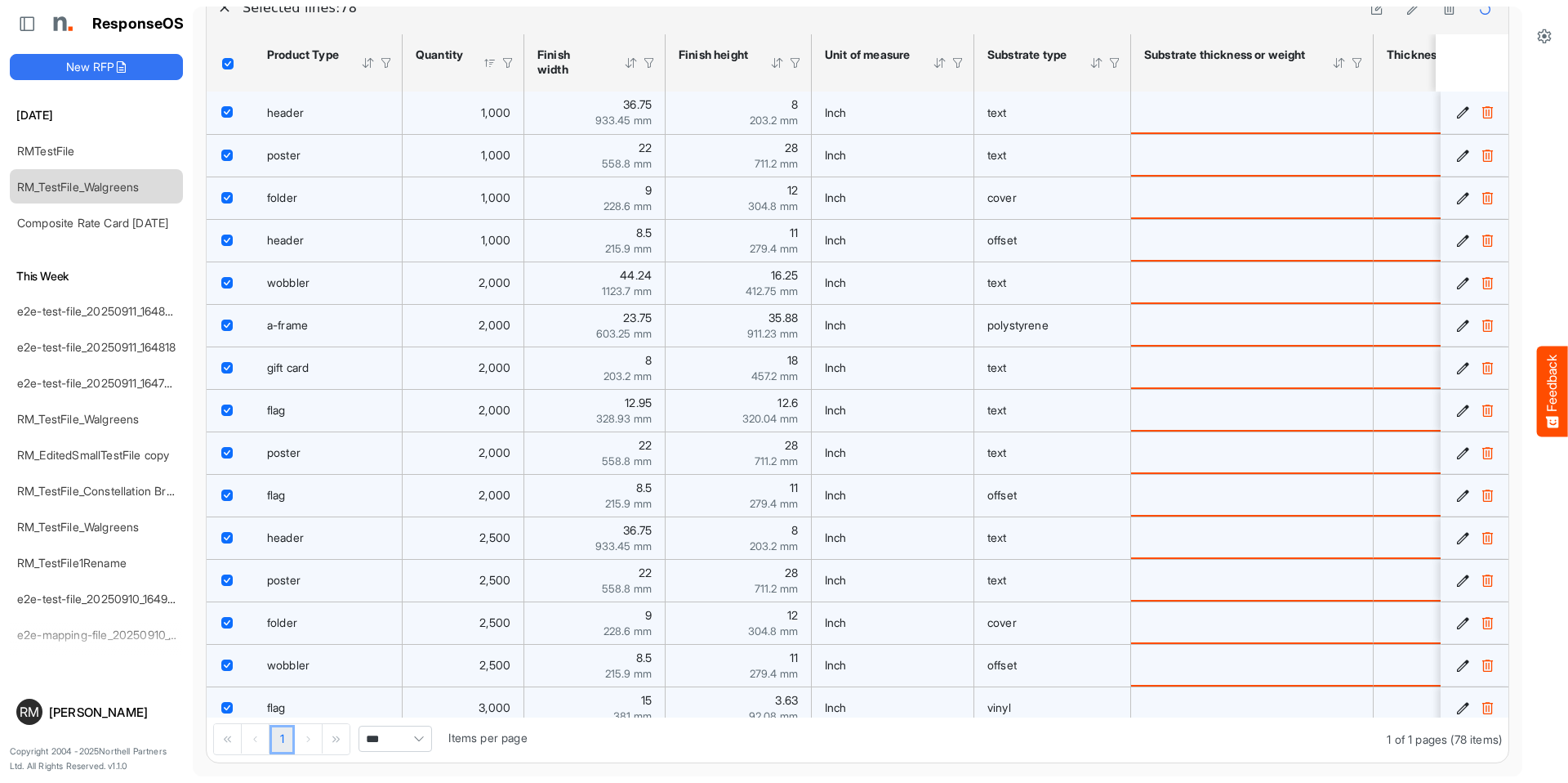
click at [490, 61] on div at bounding box center [490, 63] width 15 height 15
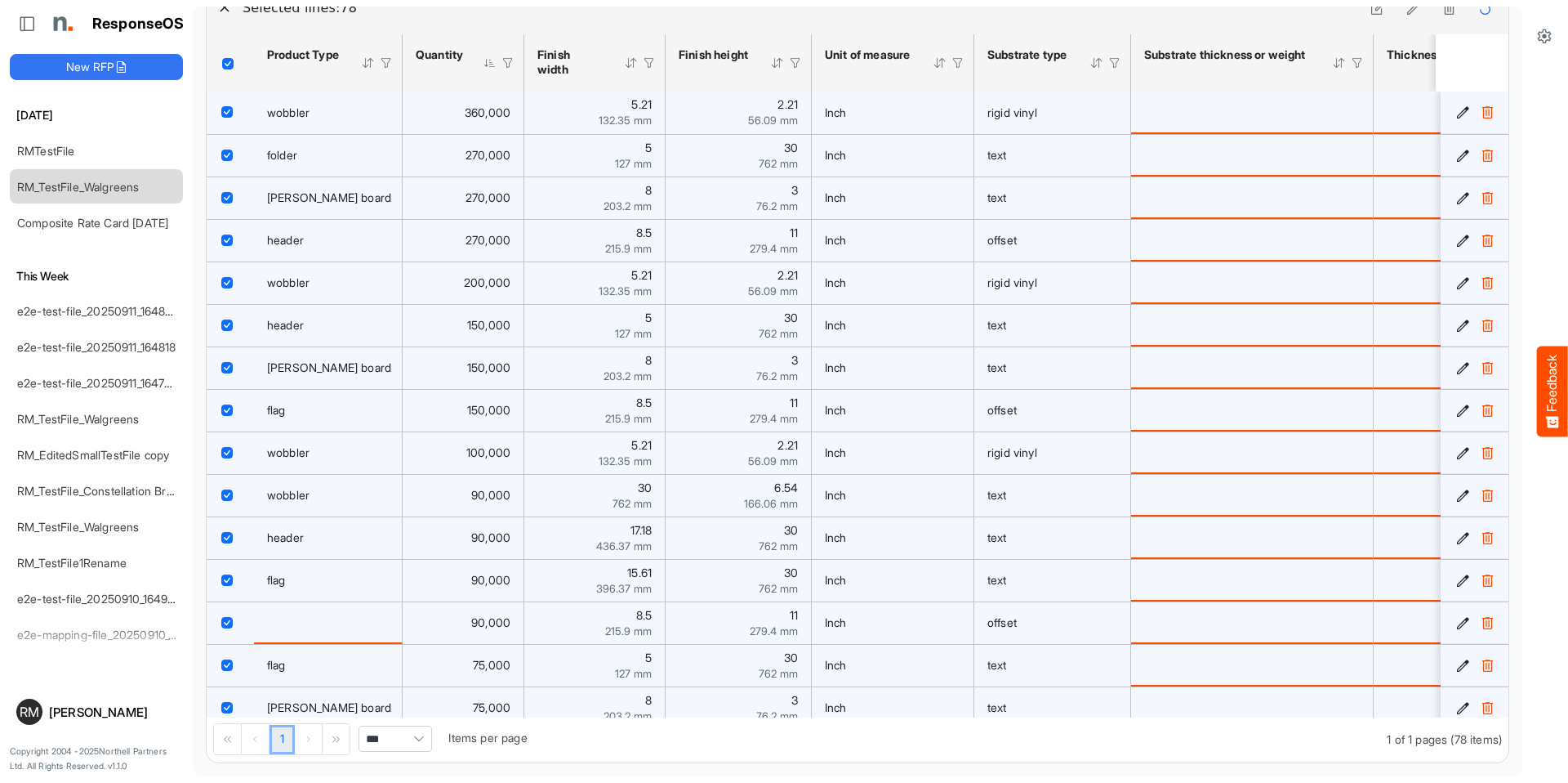
click at [490, 61] on div at bounding box center [490, 63] width 15 height 15
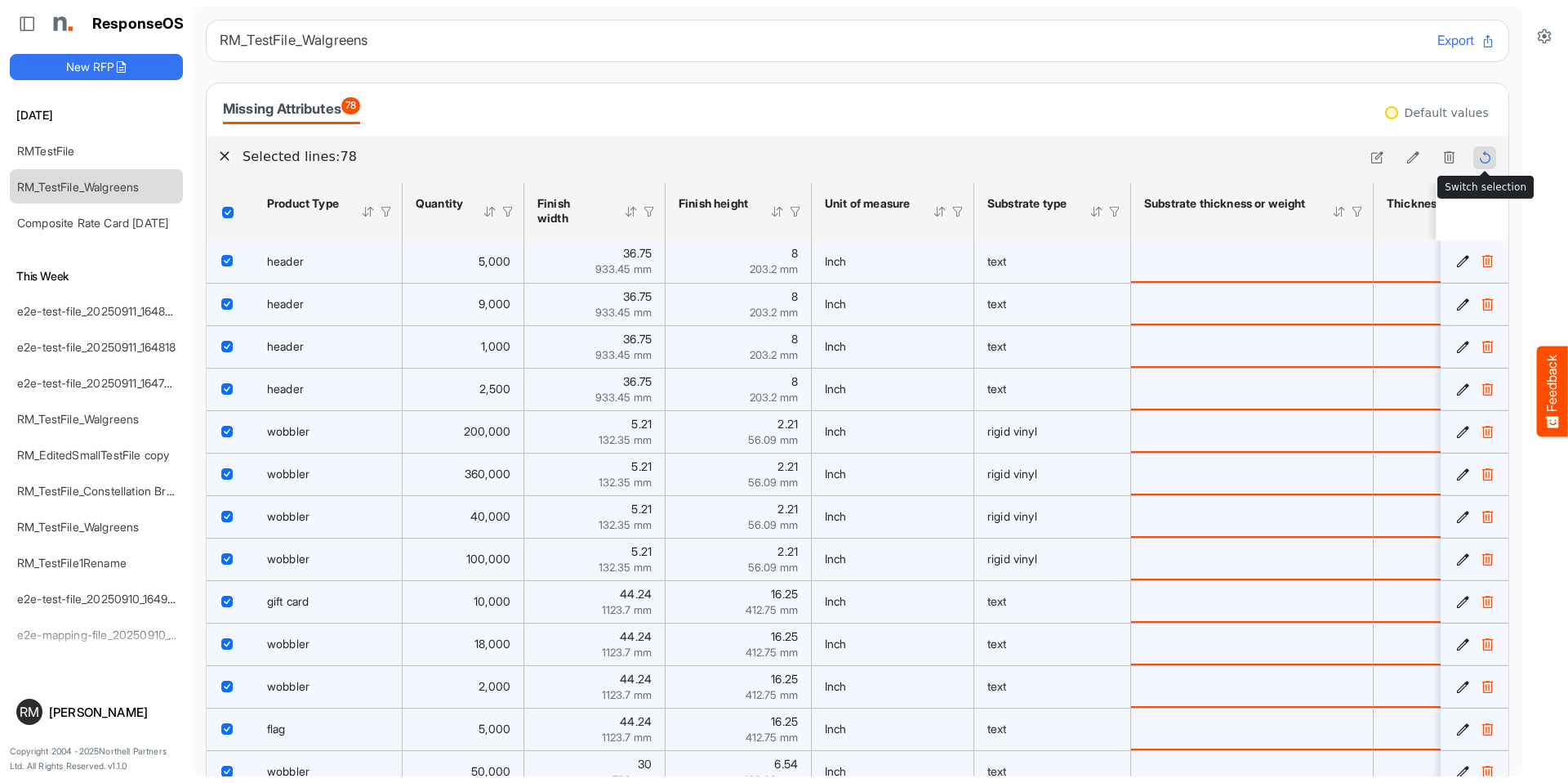
click at [1478, 159] on icon at bounding box center [1485, 157] width 14 height 14
